Goal: Transaction & Acquisition: Book appointment/travel/reservation

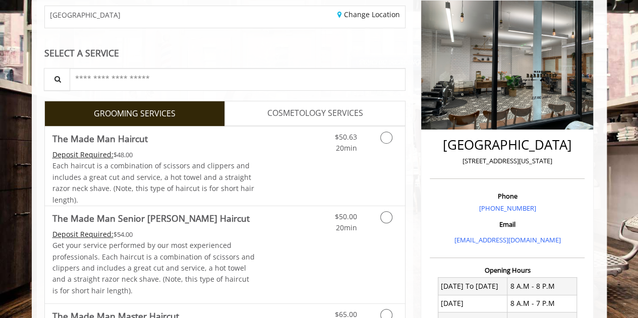
scroll to position [151, 0]
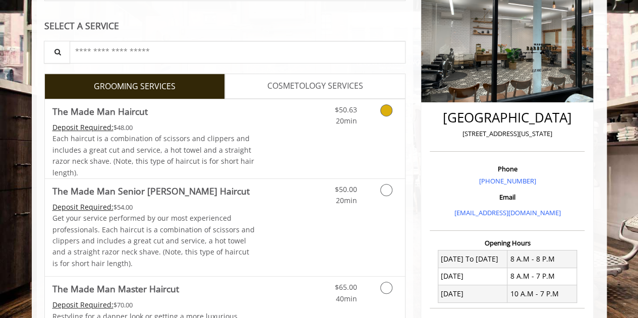
click at [254, 128] on div "Deposit Required: $48.00" at bounding box center [153, 127] width 203 height 11
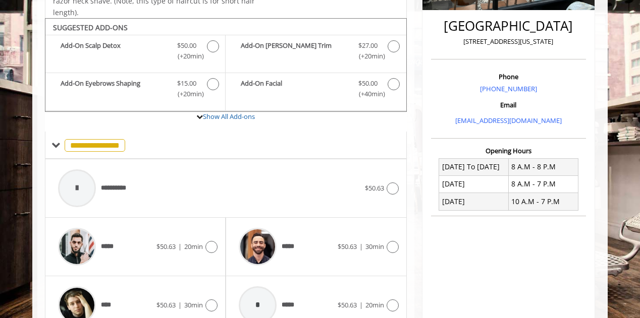
scroll to position [261, 0]
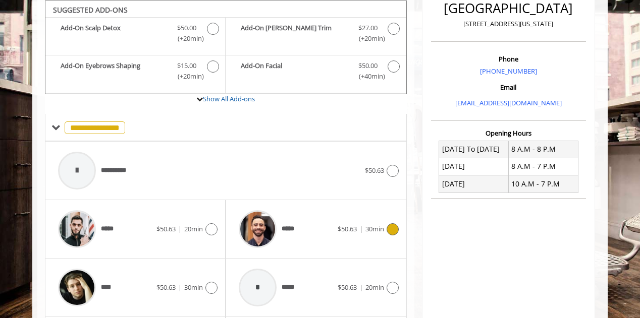
click at [345, 247] on div "***** $50.63 | 30min" at bounding box center [316, 229] width 164 height 48
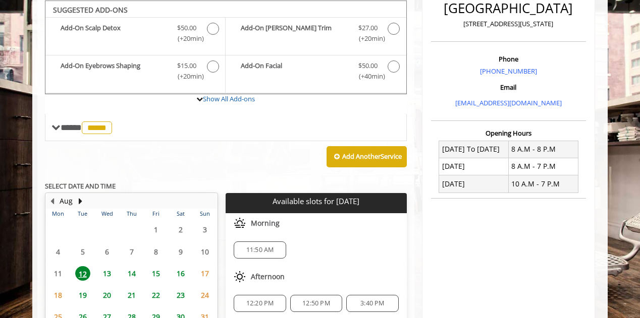
click at [130, 275] on span "14" at bounding box center [131, 273] width 15 height 15
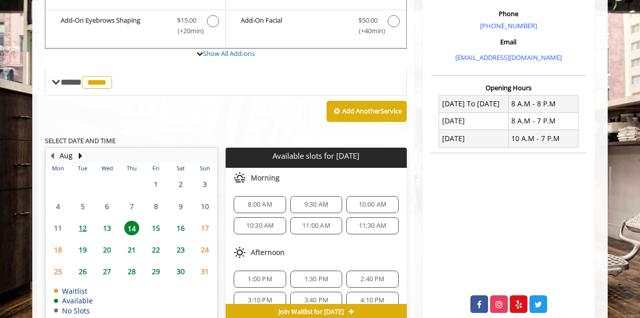
scroll to position [291, 0]
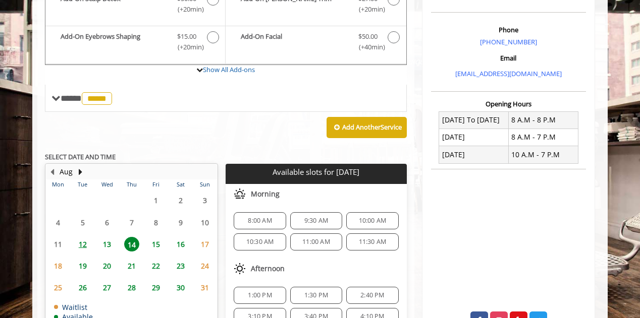
click at [159, 239] on span "15" at bounding box center [155, 244] width 15 height 15
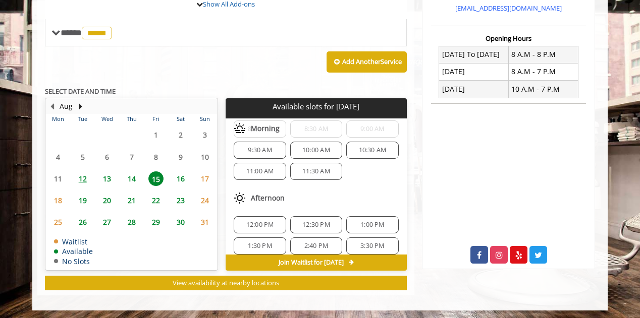
scroll to position [0, 0]
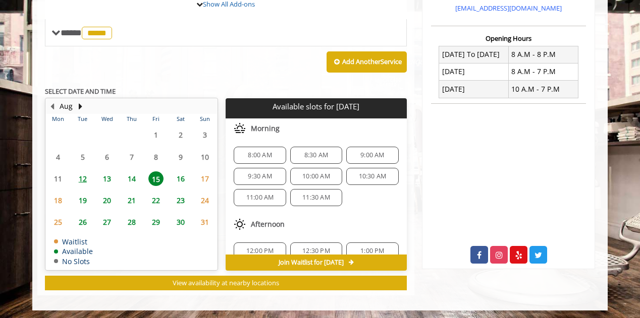
click at [132, 172] on span "14" at bounding box center [131, 179] width 15 height 15
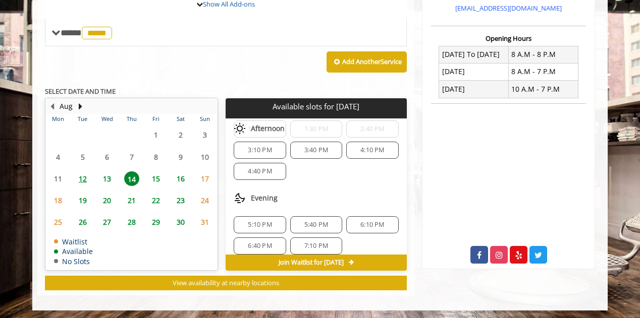
scroll to position [106, 0]
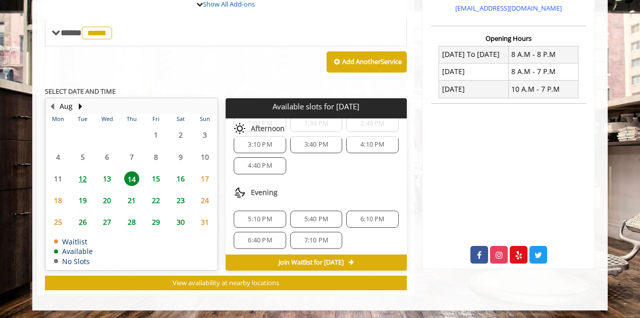
click at [105, 180] on span "13" at bounding box center [106, 179] width 15 height 15
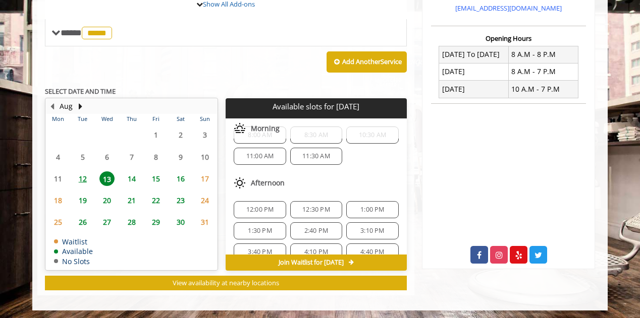
scroll to position [50, 0]
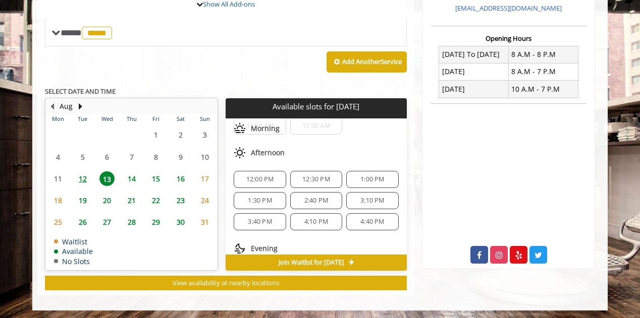
click at [272, 178] on span "12:00 PM" at bounding box center [260, 180] width 28 height 8
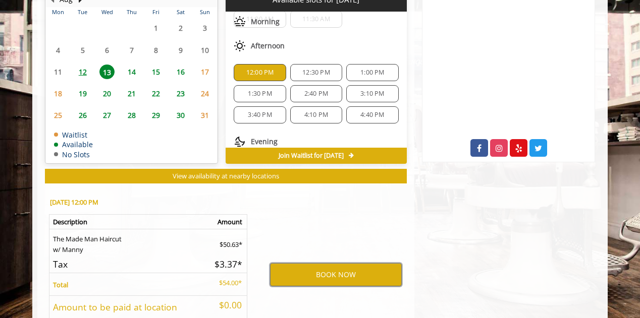
scroll to position [538, 0]
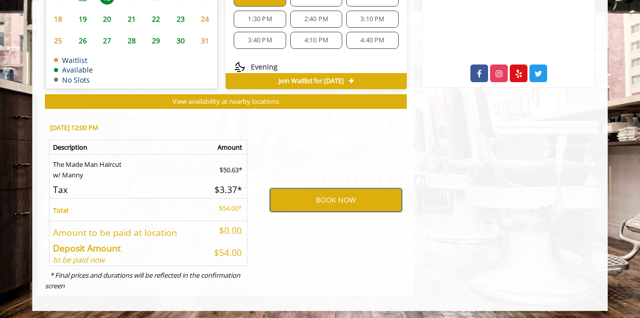
click at [373, 204] on button "BOOK NOW" at bounding box center [336, 200] width 132 height 23
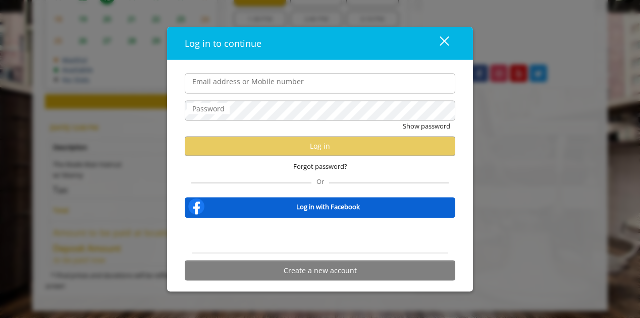
click at [231, 82] on input "Email address or Mobile number" at bounding box center [320, 83] width 270 height 20
type input "**********"
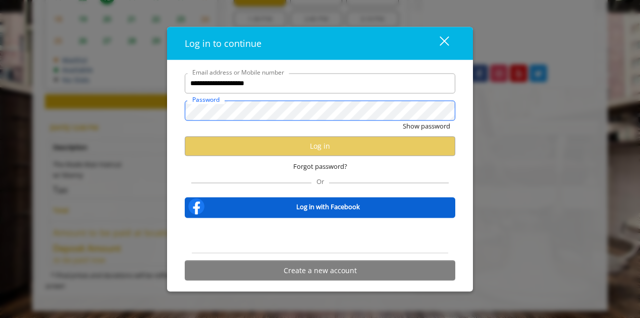
scroll to position [0, 0]
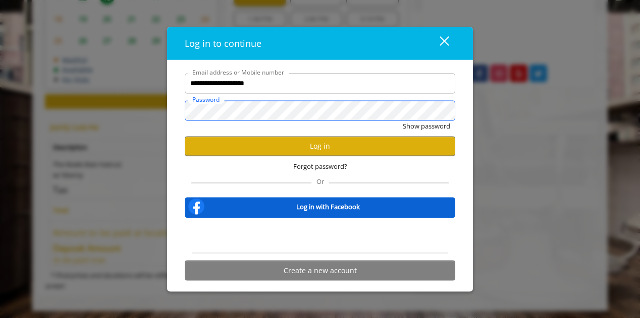
click at [403, 121] on button "Show password" at bounding box center [426, 126] width 47 height 11
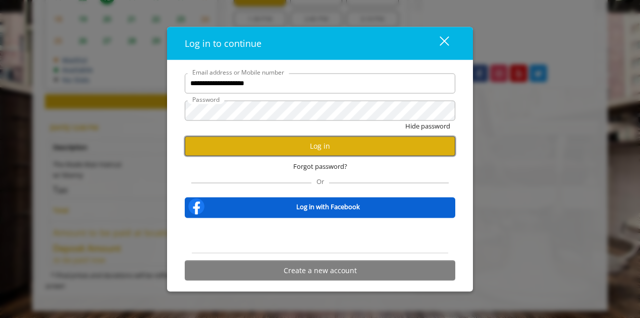
click at [279, 142] on button "Log in" at bounding box center [320, 146] width 270 height 20
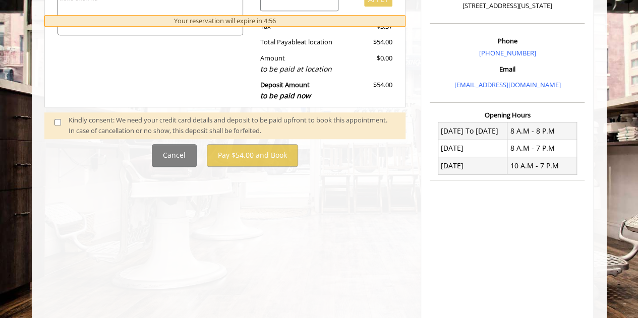
scroll to position [230, 0]
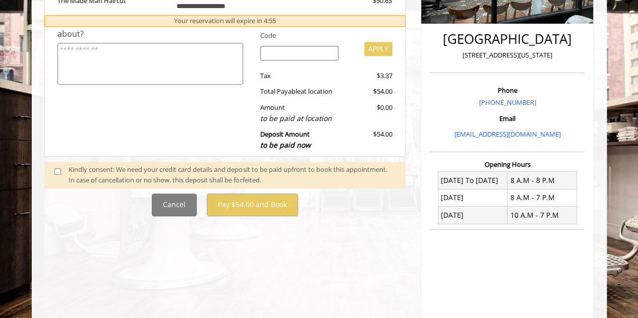
click at [109, 171] on div "Kindly consent: We need your credit card details and deposit to be paid upfront…" at bounding box center [232, 174] width 327 height 21
click at [61, 172] on span at bounding box center [62, 174] width 30 height 21
click at [53, 170] on span at bounding box center [62, 174] width 30 height 21
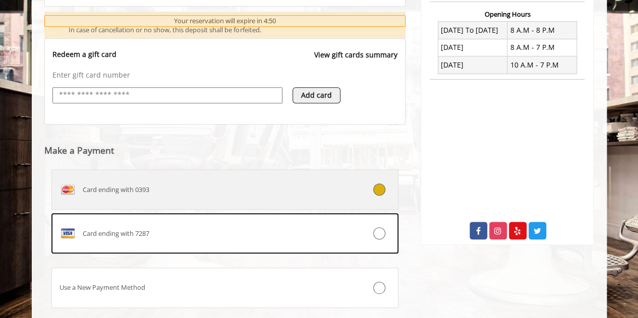
scroll to position [388, 0]
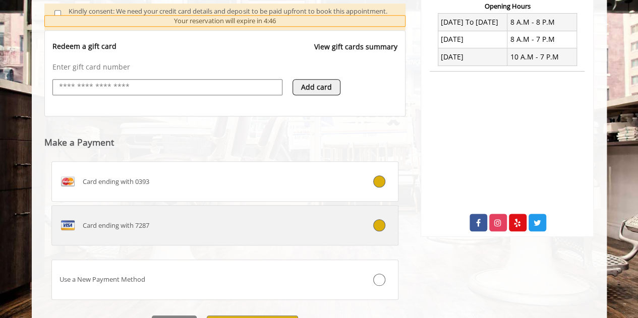
click at [155, 241] on label "Card ending with 7287" at bounding box center [225, 225] width 348 height 40
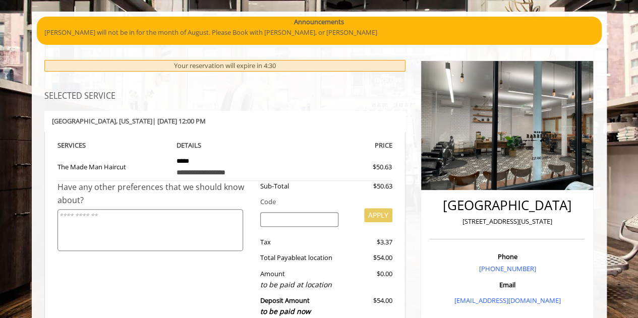
scroll to position [38, 0]
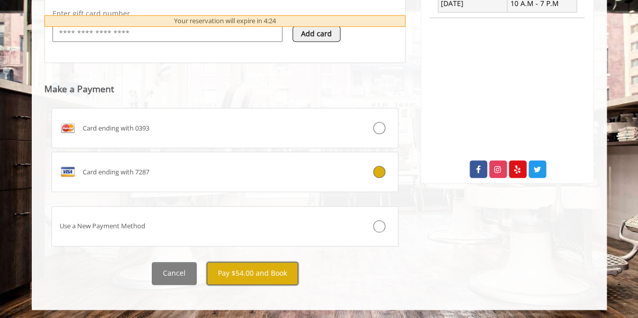
click at [270, 268] on button "Pay $54.00 and Book" at bounding box center [252, 273] width 91 height 23
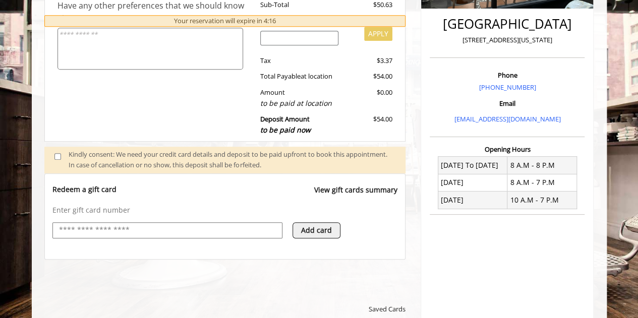
scroll to position [240, 0]
